Goal: Information Seeking & Learning: Learn about a topic

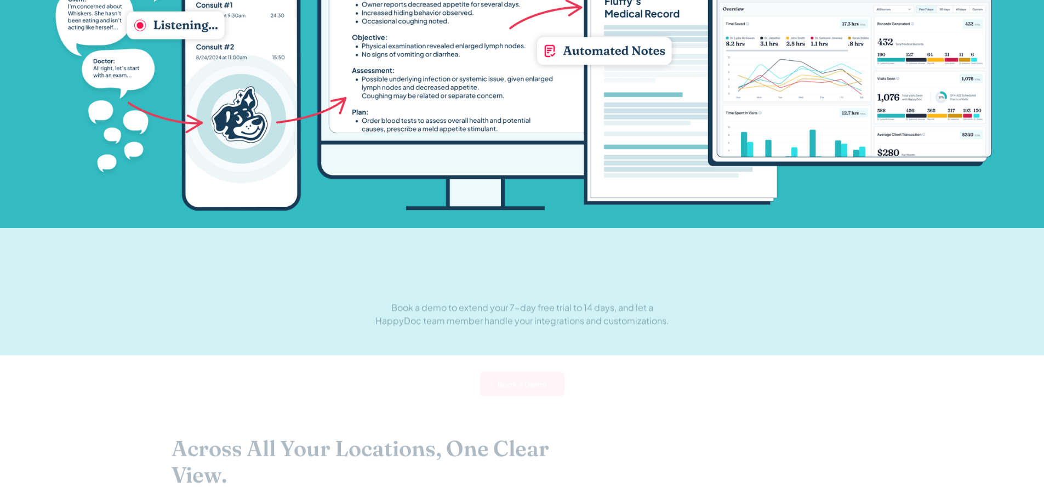
scroll to position [877, 0]
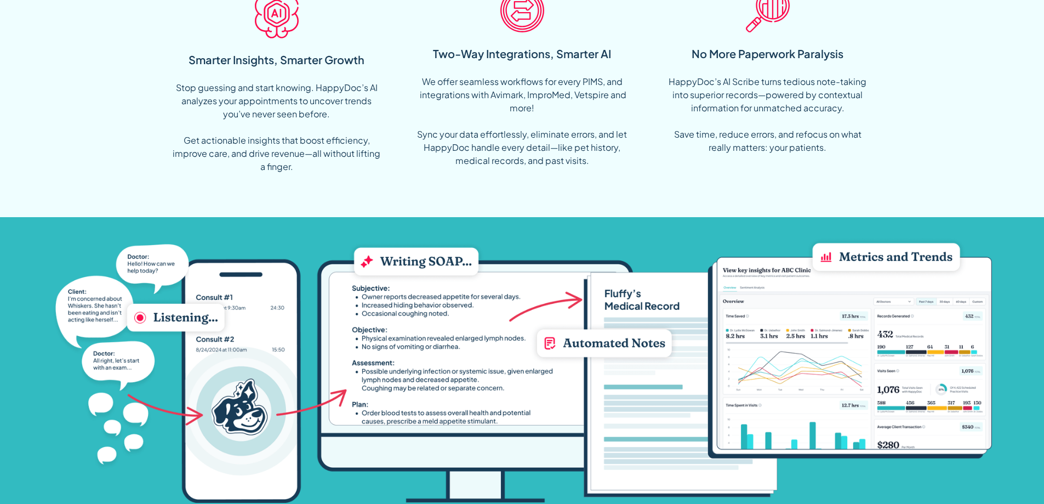
click at [516, 55] on div "Two-Way Integrations, Smarter AI" at bounding box center [522, 53] width 178 height 16
click at [487, 125] on div "We offer seamless workflows for every PIMS, and integrations with Avimark, Impr…" at bounding box center [522, 121] width 210 height 92
click at [488, 140] on div "We offer seamless workflows for every PIMS, and integrations with Avimark, Impr…" at bounding box center [522, 121] width 210 height 92
click at [489, 138] on div "We offer seamless workflows for every PIMS, and integrations with Avimark, Impr…" at bounding box center [522, 121] width 210 height 92
click at [496, 132] on div "We offer seamless workflows for every PIMS, and integrations with Avimark, Impr…" at bounding box center [522, 121] width 210 height 92
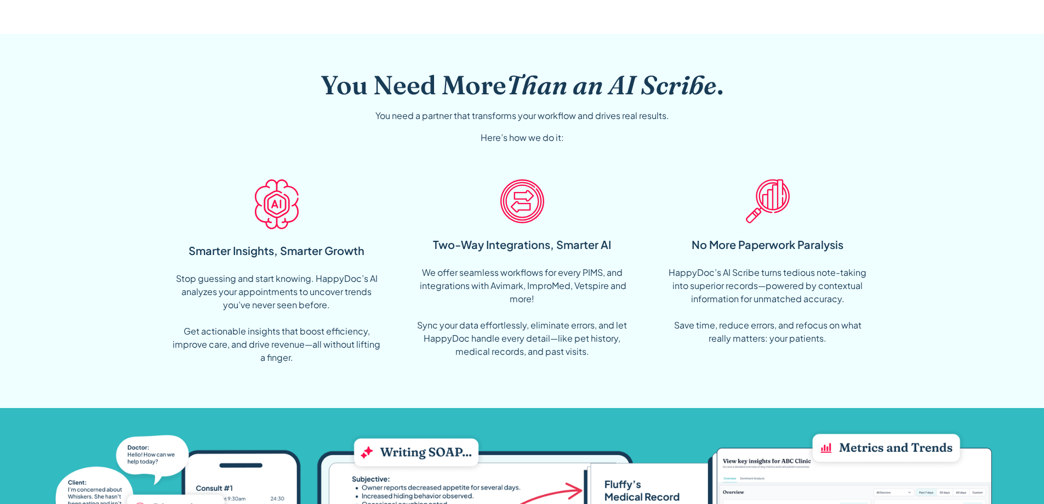
scroll to position [585, 0]
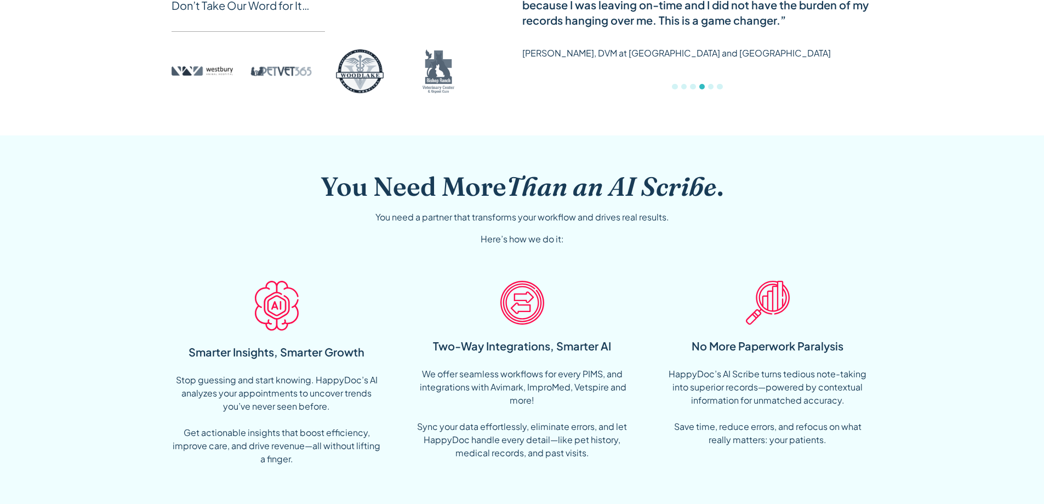
click at [498, 310] on div "Two-Way Integrations, Smarter AI We offer seamless workflows for every PIMS, an…" at bounding box center [522, 373] width 210 height 202
click at [531, 306] on img at bounding box center [522, 303] width 44 height 44
click at [533, 303] on img at bounding box center [522, 303] width 44 height 44
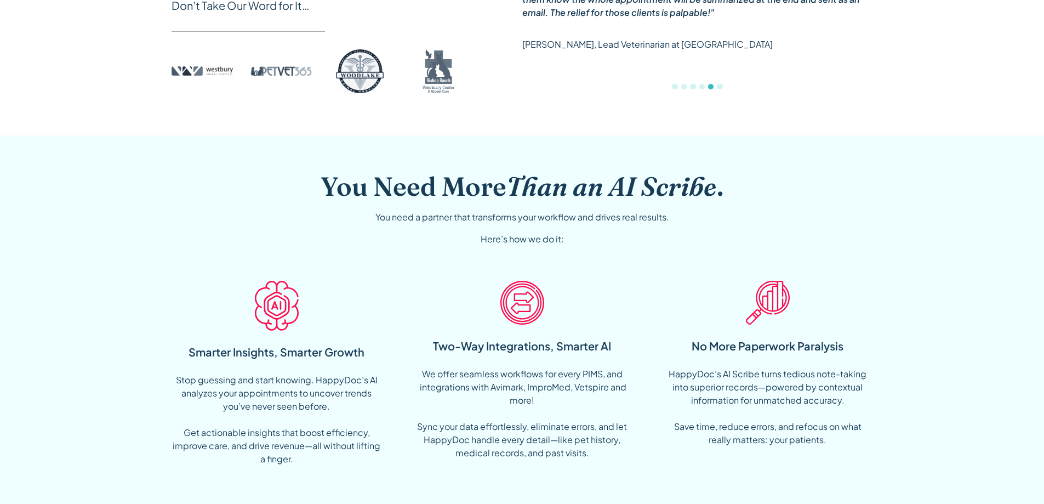
click at [514, 301] on img at bounding box center [522, 303] width 44 height 44
click at [529, 344] on div "Two-Way Integrations, Smarter AI" at bounding box center [522, 346] width 178 height 16
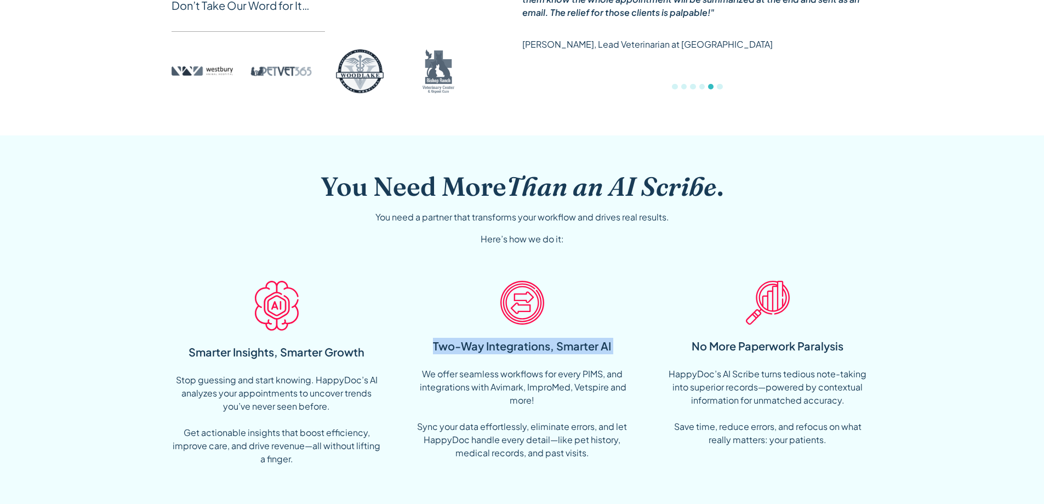
click at [529, 344] on div "Two-Way Integrations, Smarter AI" at bounding box center [522, 346] width 178 height 16
click at [522, 314] on img at bounding box center [522, 303] width 44 height 44
click at [667, 122] on div "Why Veterinarians Love HappyDoc Don’t Take Our Word for It… "My doctors LOVE Ha…" at bounding box center [523, 18] width 702 height 235
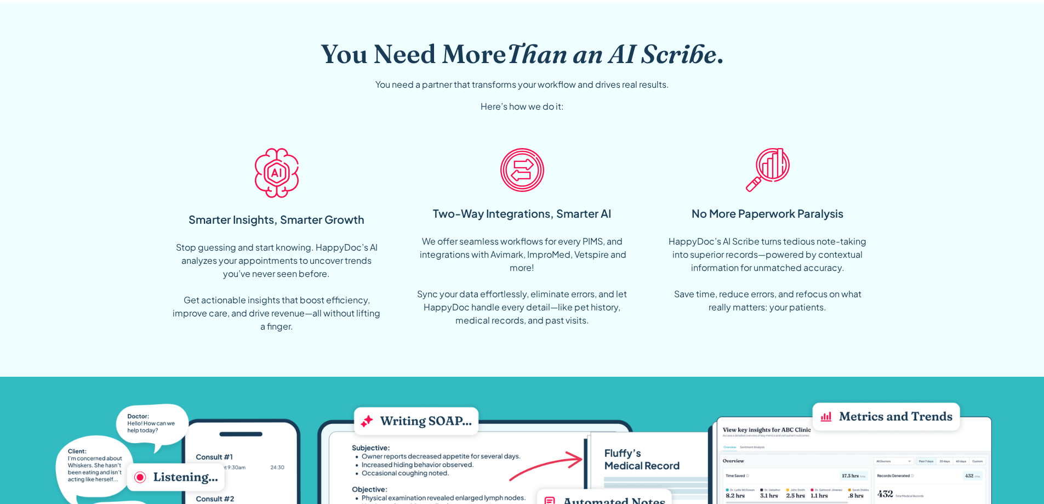
scroll to position [731, 0]
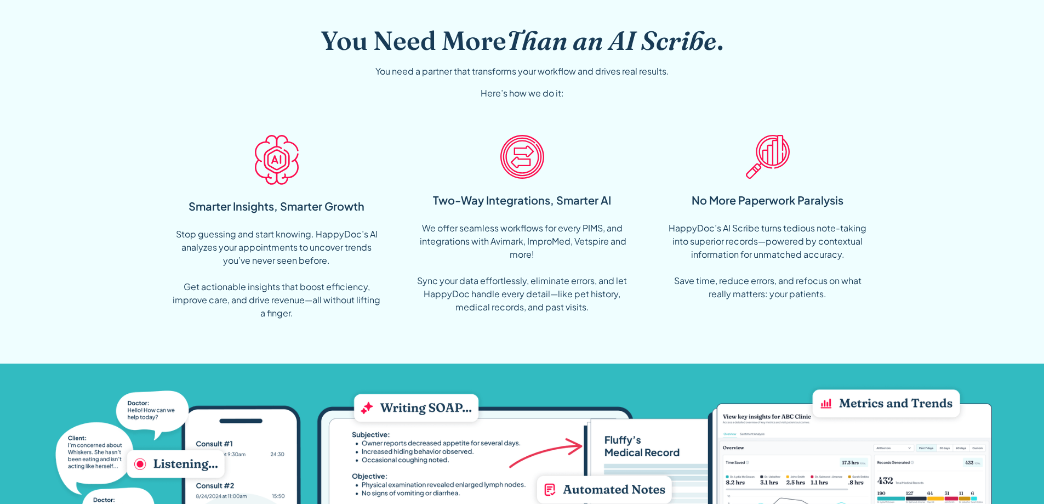
click at [485, 208] on div "Two-Way Integrations, Smarter AI We offer seamless workflows for every PIMS, an…" at bounding box center [522, 227] width 210 height 202
click at [505, 177] on img at bounding box center [522, 157] width 44 height 44
click at [521, 156] on img at bounding box center [522, 157] width 44 height 44
drag, startPoint x: 482, startPoint y: 265, endPoint x: 491, endPoint y: 275, distance: 12.8
click at [483, 264] on div "We offer seamless workflows for every PIMS, and integrations with Avimark, Impr…" at bounding box center [522, 267] width 210 height 92
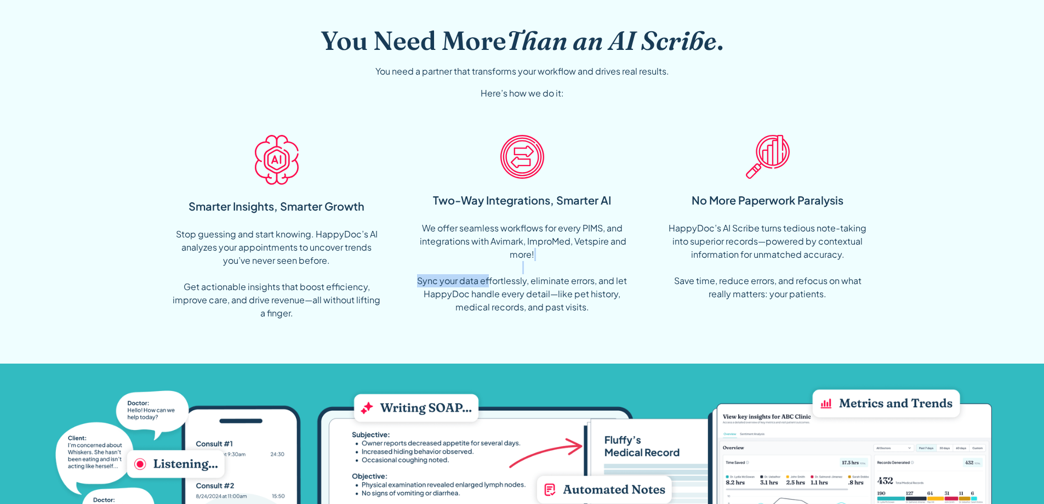
drag, startPoint x: 491, startPoint y: 275, endPoint x: 534, endPoint y: 336, distance: 75.1
click at [499, 269] on div "We offer seamless workflows for every PIMS, and integrations with Avimark, Impr…" at bounding box center [522, 267] width 210 height 92
drag, startPoint x: 534, startPoint y: 336, endPoint x: 499, endPoint y: 324, distance: 36.6
click at [538, 341] on div "You Need More Than an AI Scribe . You need a partner that transforms your workf…" at bounding box center [522, 177] width 940 height 374
click at [592, 310] on div "You Need More Than an AI Scribe . You need a partner that transforms your workf…" at bounding box center [522, 177] width 940 height 374
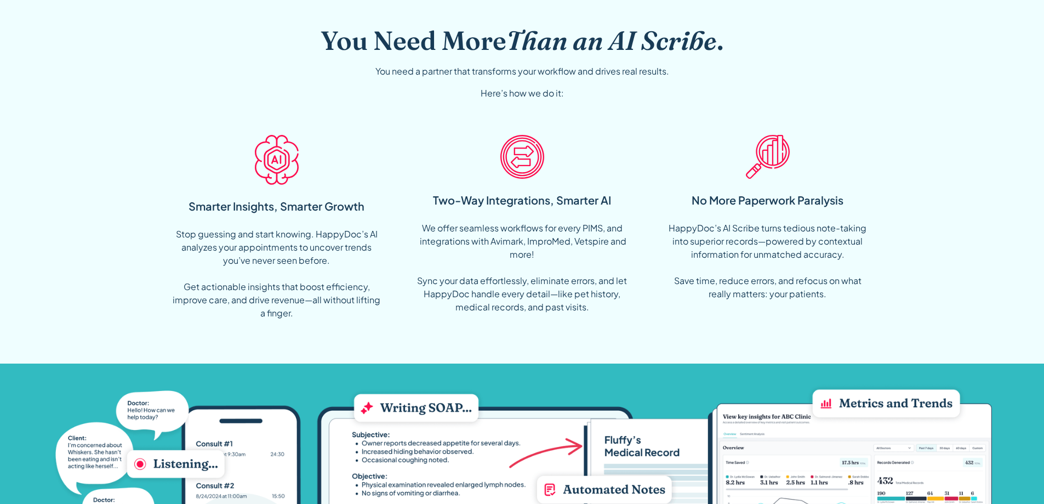
click at [266, 204] on div "Smarter Insights, Smarter Growth" at bounding box center [277, 206] width 176 height 16
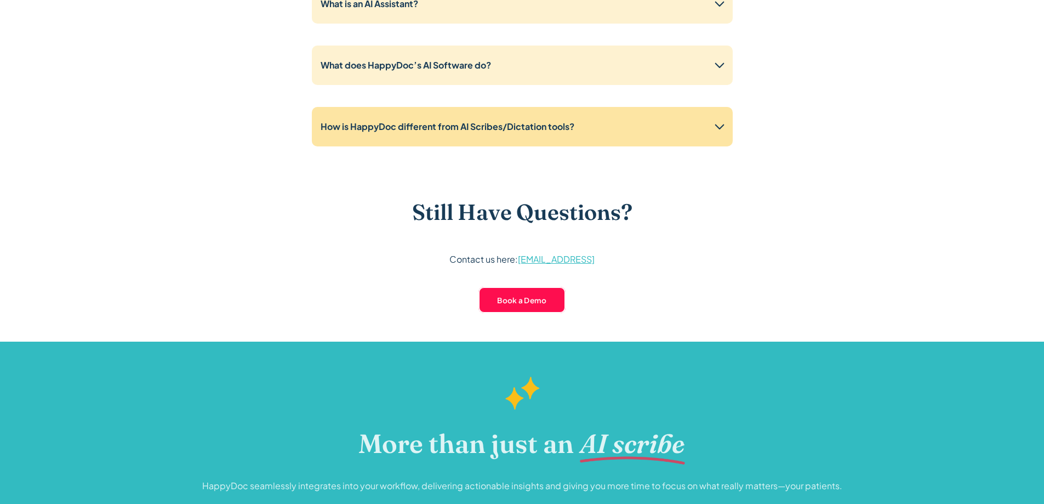
scroll to position [2777, 0]
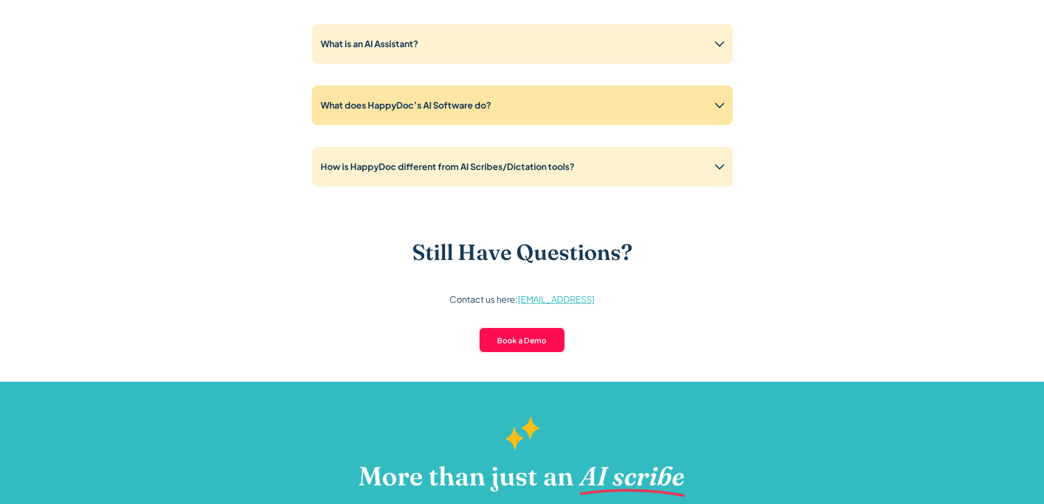
click at [430, 103] on strong "What does HappyDoc’s AI Software do?" at bounding box center [406, 105] width 170 height 12
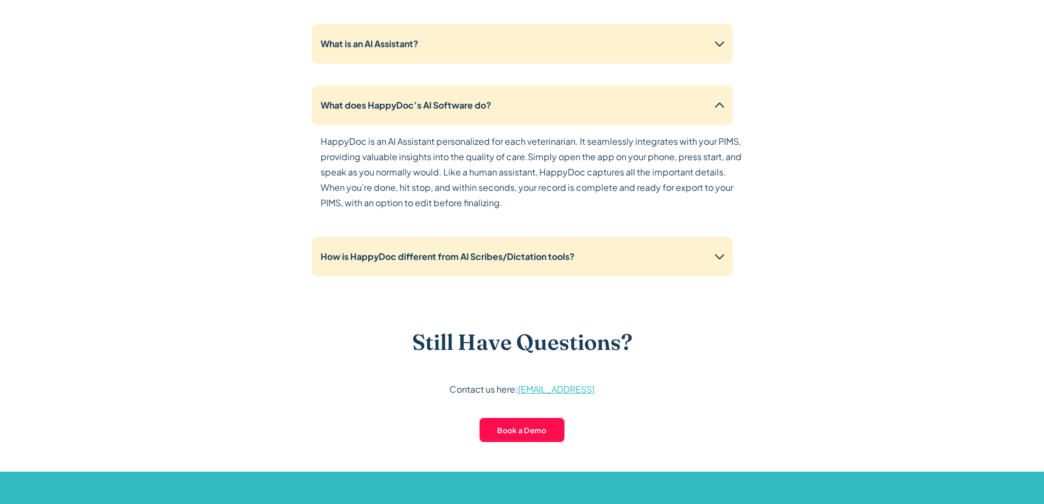
scroll to position [3070, 0]
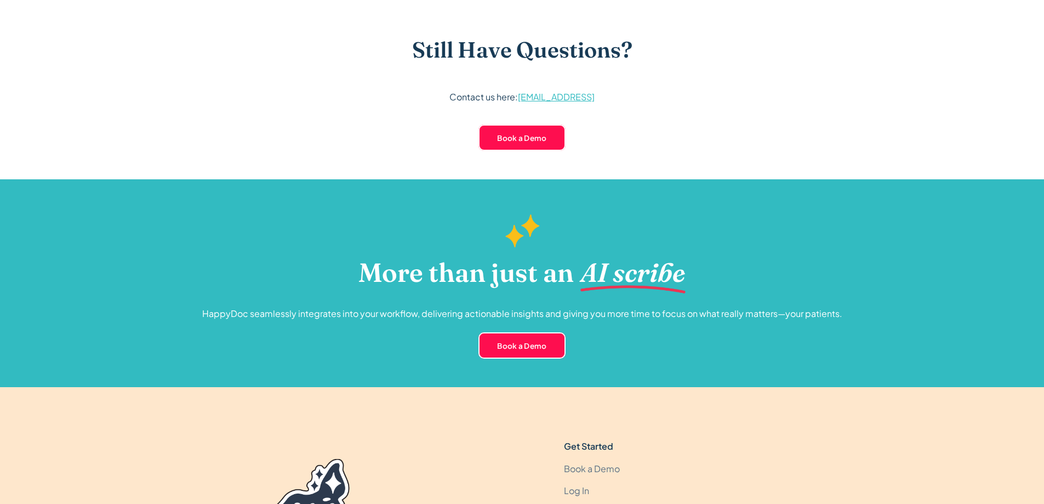
click at [527, 96] on link "[EMAIL_ADDRESS]" at bounding box center [556, 97] width 77 height 12
